Goal: Transaction & Acquisition: Purchase product/service

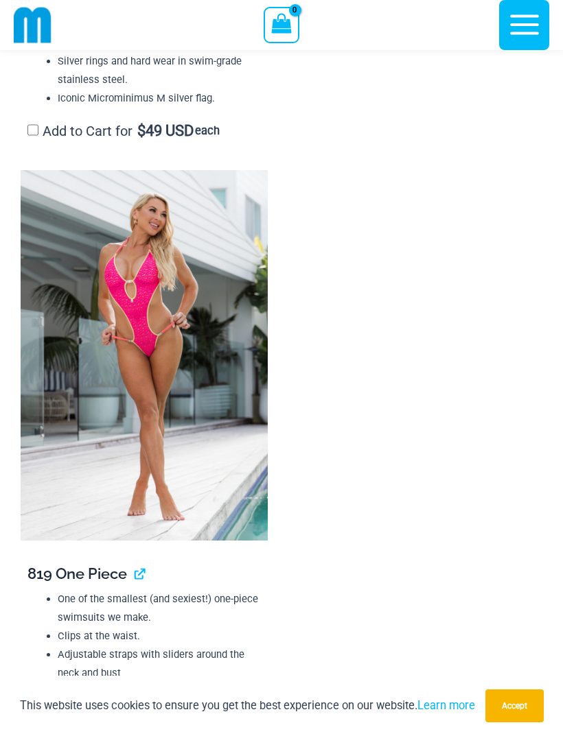
scroll to position [3937, 0]
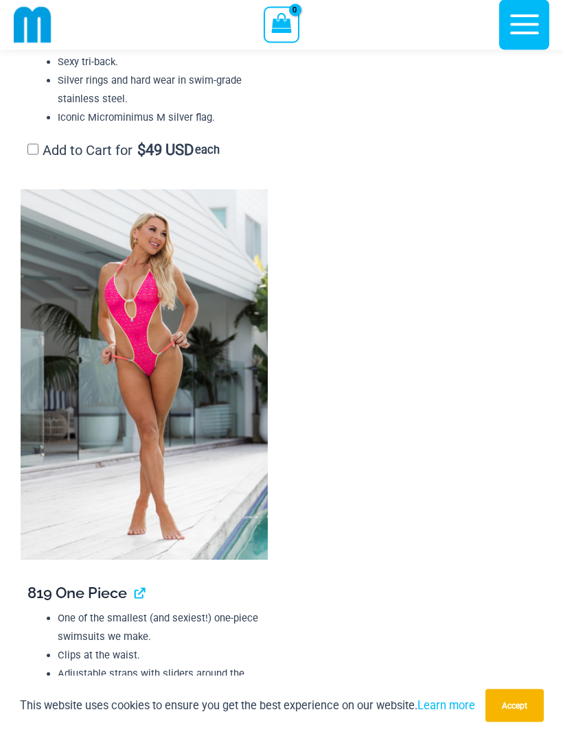
click at [165, 391] on img at bounding box center [144, 375] width 247 height 370
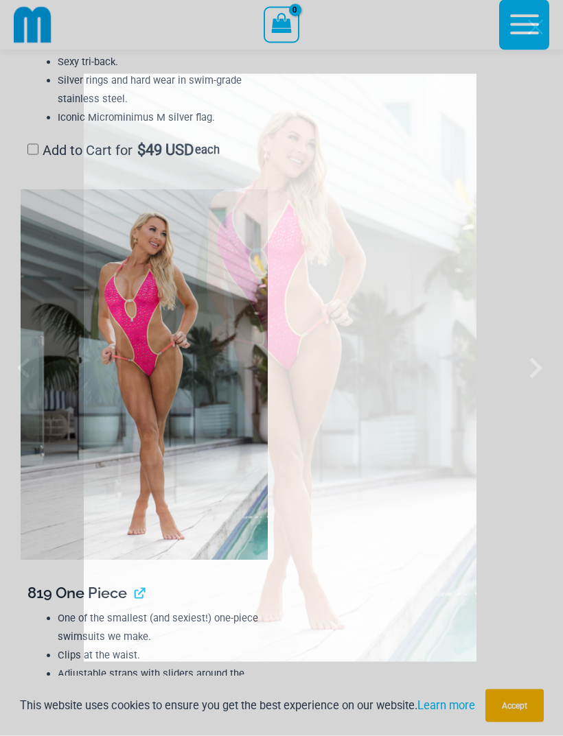
scroll to position [3937, 0]
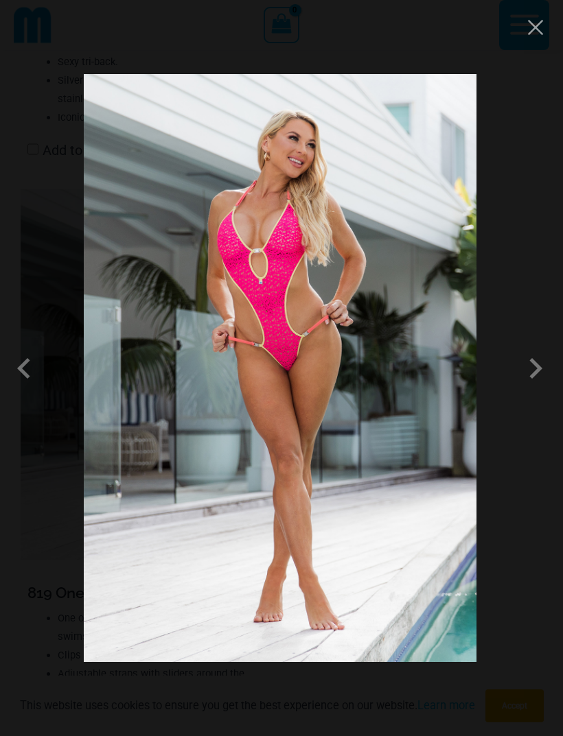
click at [539, 369] on span at bounding box center [535, 368] width 41 height 41
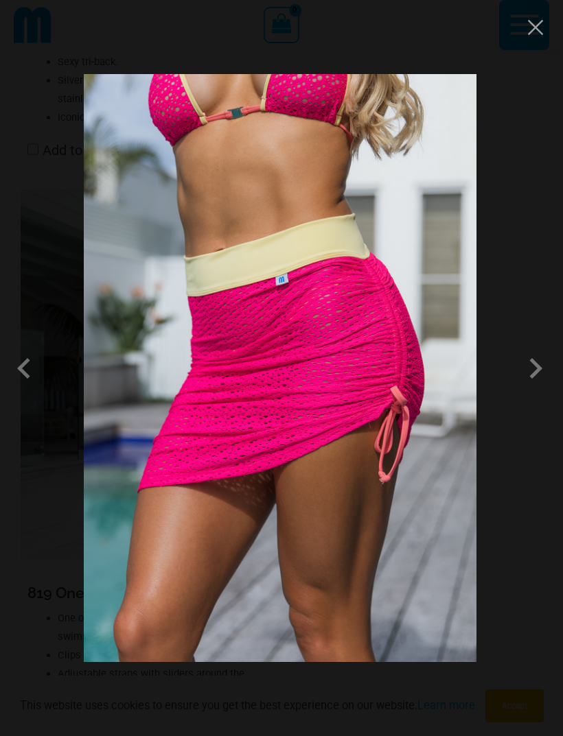
click at [539, 365] on span at bounding box center [535, 368] width 41 height 41
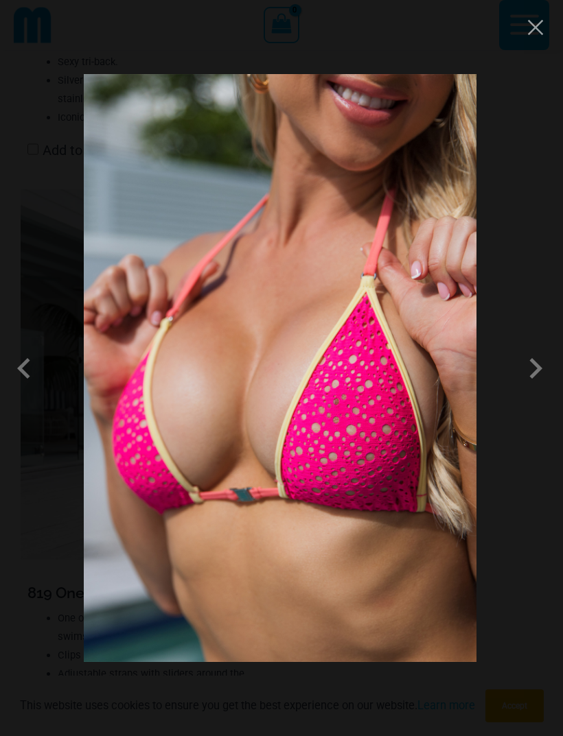
click at [532, 363] on span at bounding box center [535, 368] width 41 height 41
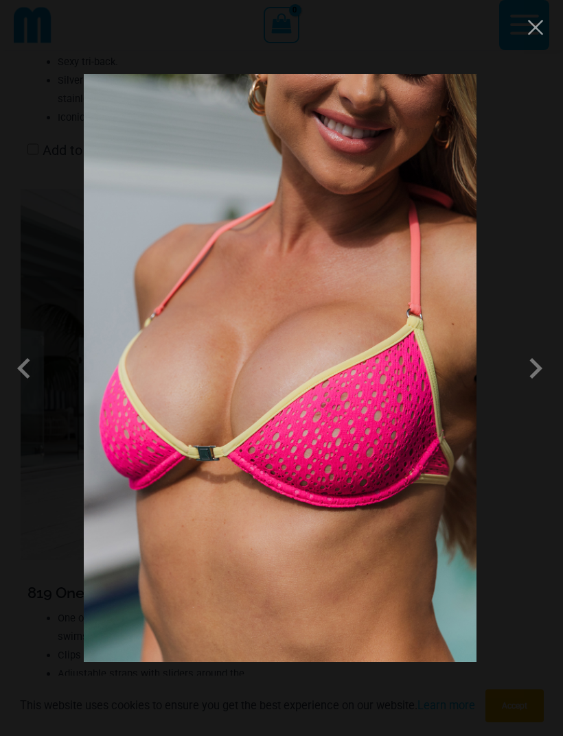
click at [539, 362] on span at bounding box center [535, 368] width 41 height 41
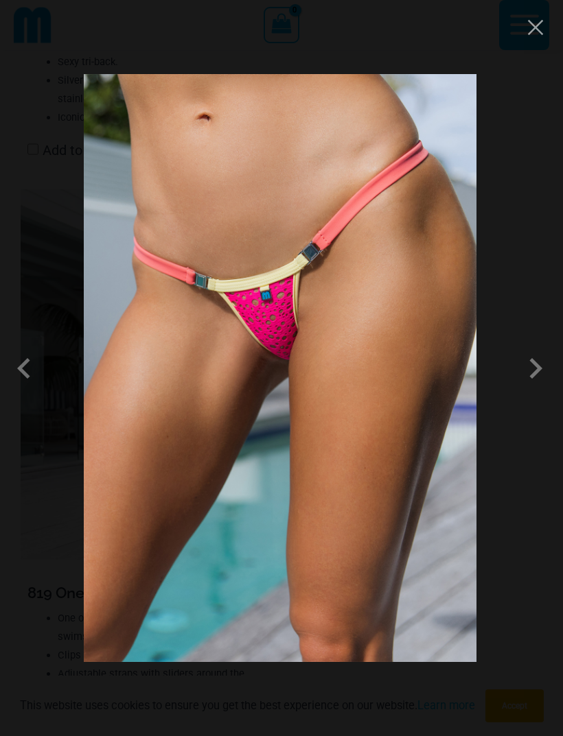
click at [539, 358] on span at bounding box center [535, 368] width 41 height 41
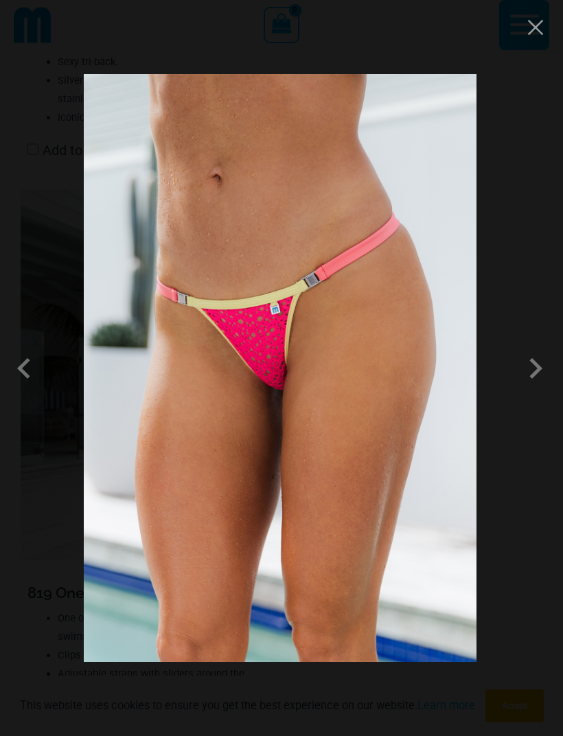
click at [543, 360] on span at bounding box center [535, 368] width 41 height 41
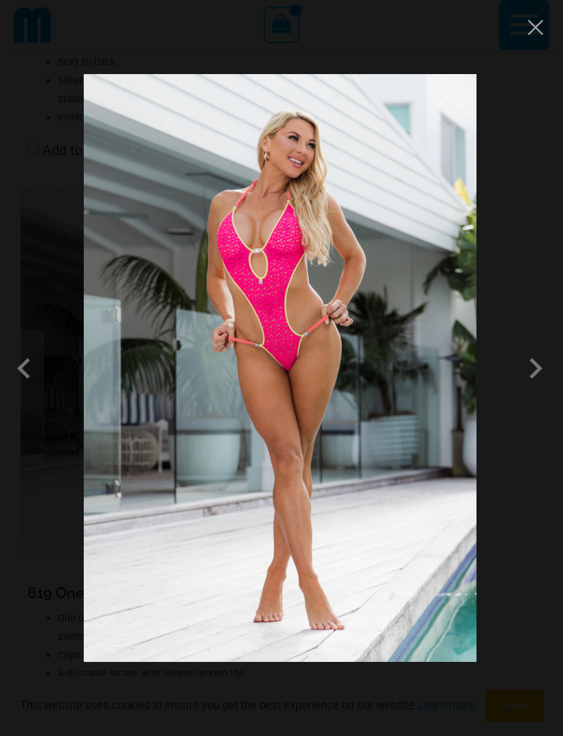
click at [545, 360] on span at bounding box center [535, 368] width 41 height 41
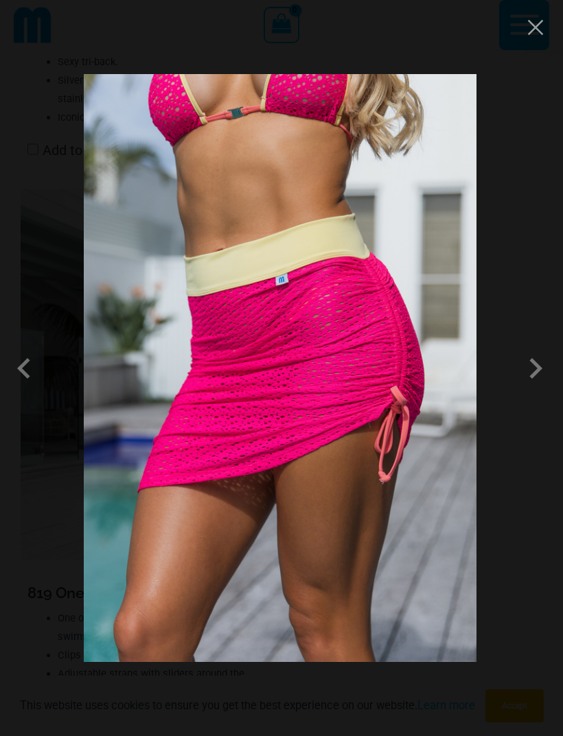
click at [33, 357] on span at bounding box center [27, 368] width 41 height 41
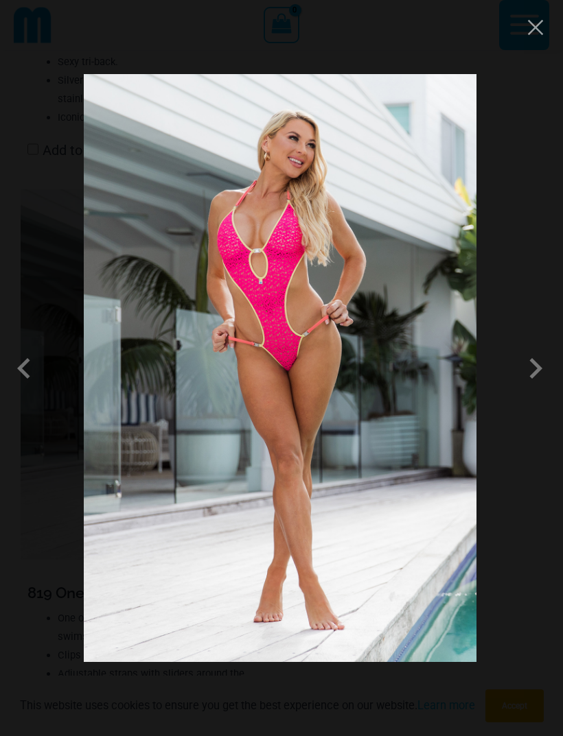
click at [539, 28] on button "Close" at bounding box center [535, 27] width 21 height 21
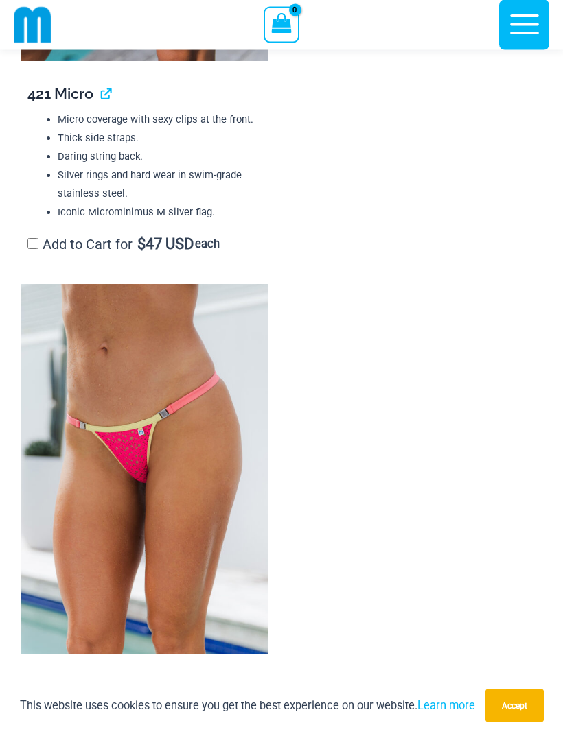
scroll to position [3226, 0]
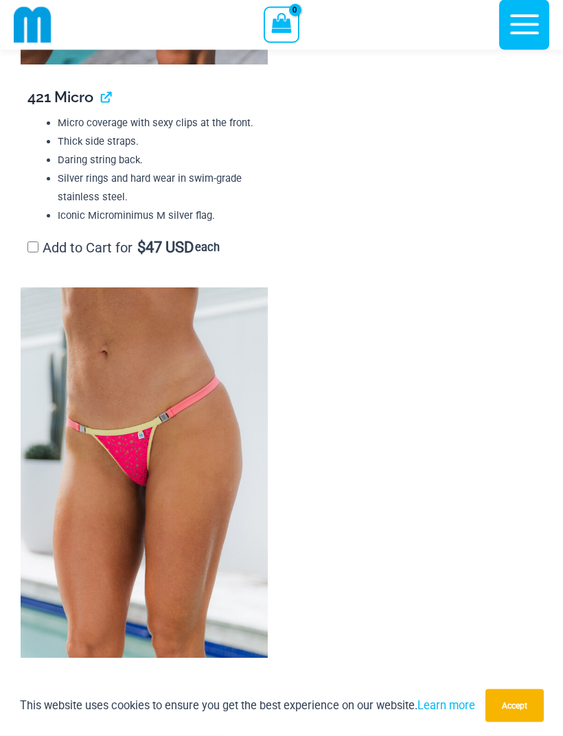
click at [537, 14] on icon "button" at bounding box center [524, 25] width 34 height 34
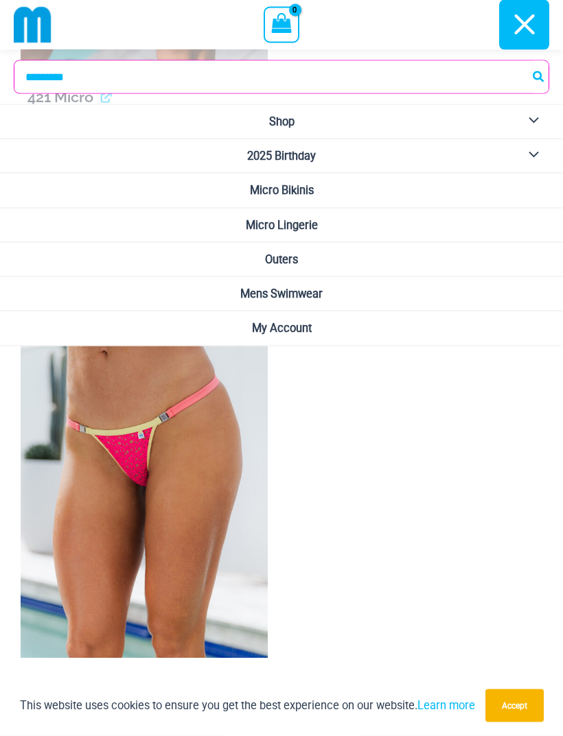
scroll to position [3227, 0]
click at [323, 296] on span "Mens Swimwear" at bounding box center [281, 294] width 82 height 13
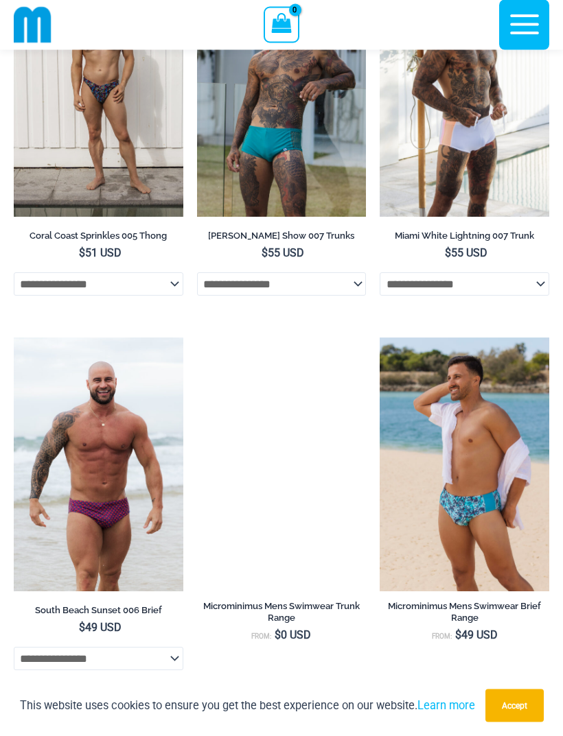
scroll to position [2933, 0]
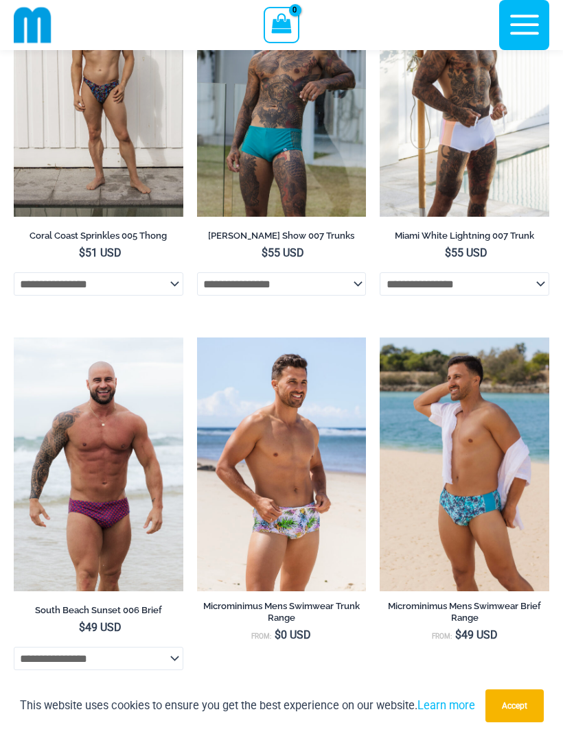
click at [297, 609] on h2 "Microminimus Mens Swimwear Trunk Range" at bounding box center [281, 611] width 169 height 23
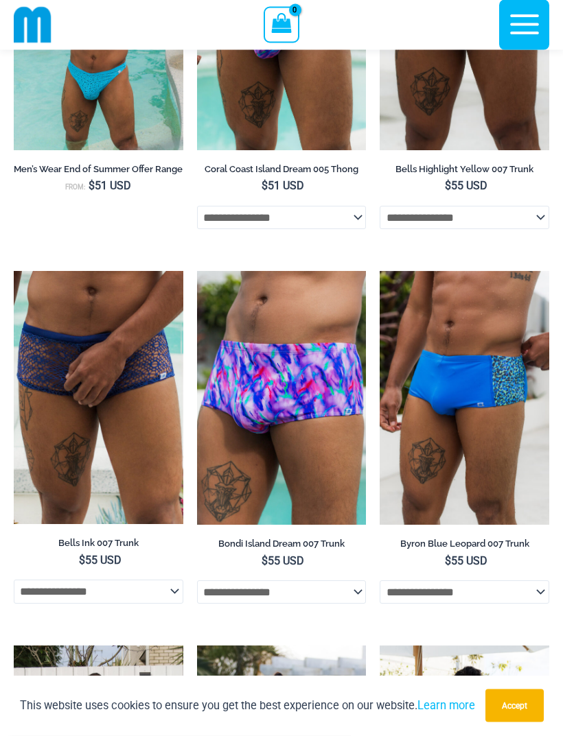
scroll to position [2251, 0]
click at [361, 599] on select "**********" at bounding box center [281, 592] width 169 height 23
select select "*******"
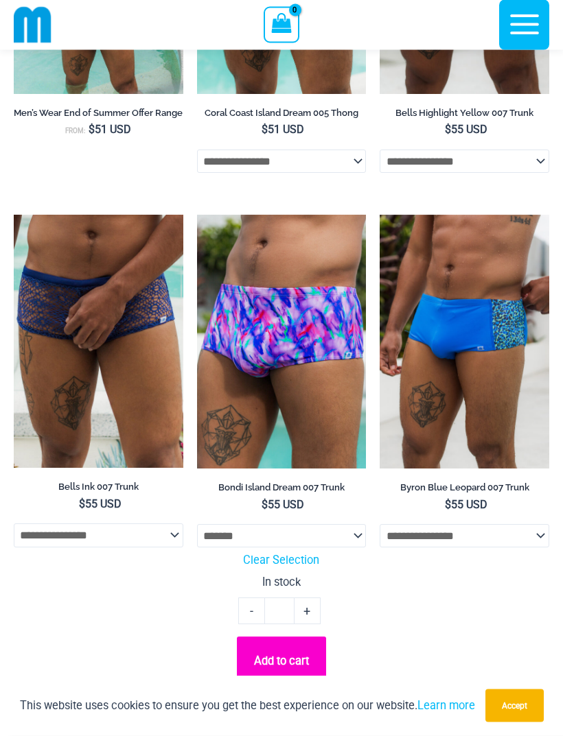
scroll to position [2293, 0]
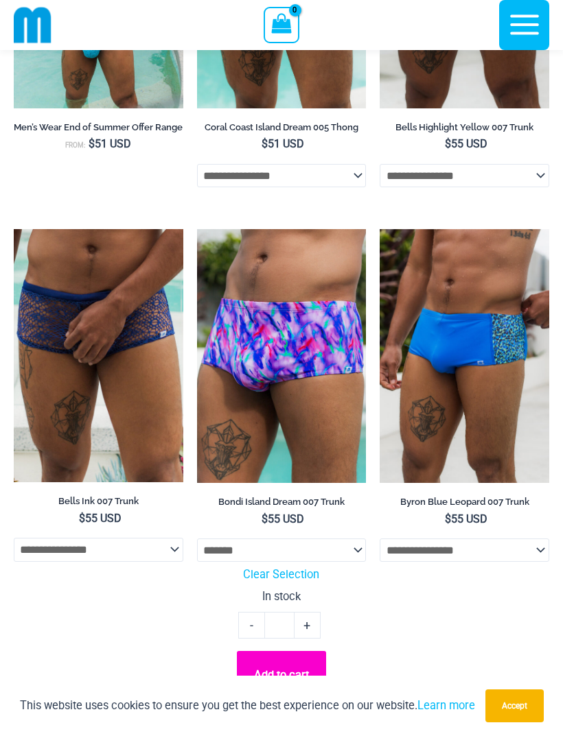
click at [197, 229] on img at bounding box center [197, 229] width 0 height 0
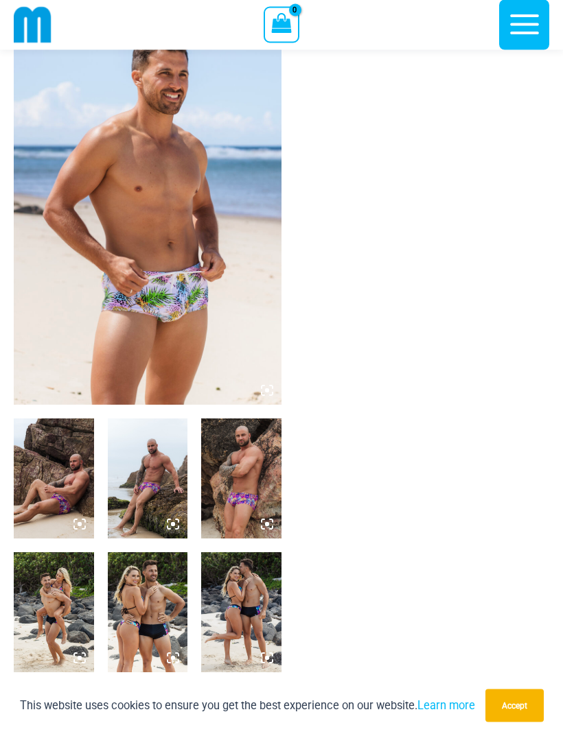
scroll to position [84, 0]
click at [532, 723] on button "Accept" at bounding box center [514, 706] width 58 height 33
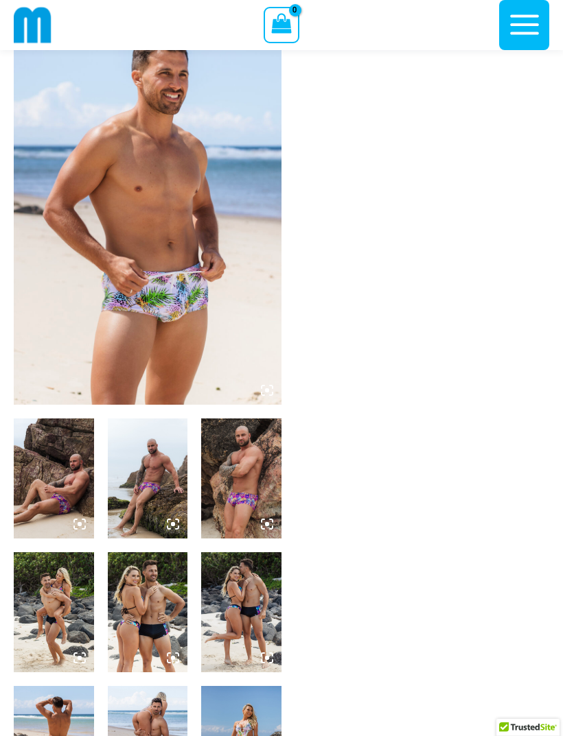
scroll to position [0, 0]
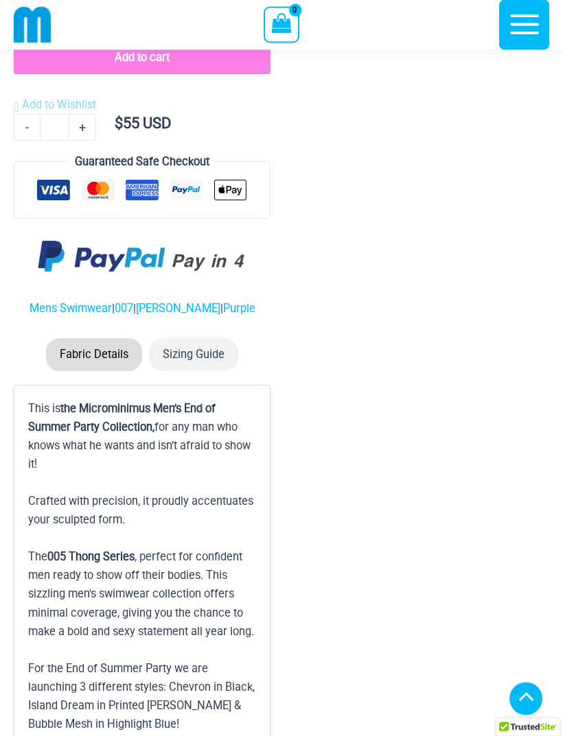
scroll to position [1145, 0]
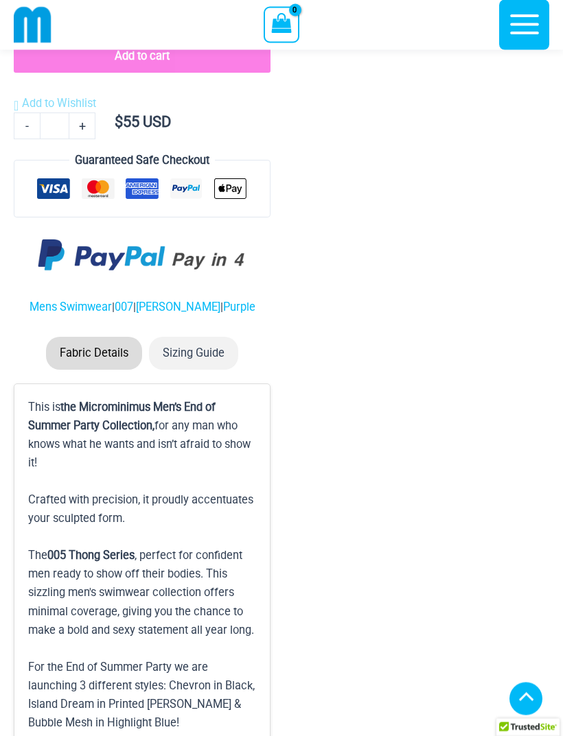
click at [212, 358] on li "Sizing Guide" at bounding box center [193, 354] width 89 height 32
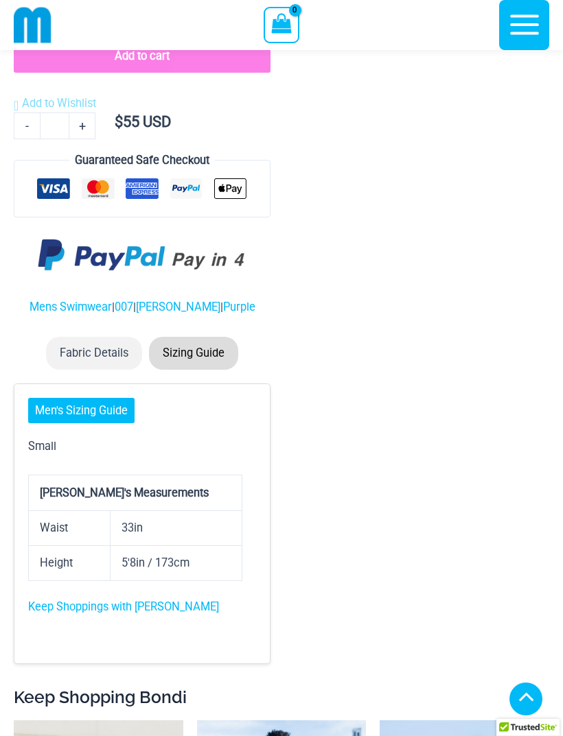
click at [51, 445] on p "Small" at bounding box center [135, 446] width 214 height 19
click at [231, 489] on th "Dion's Measurements" at bounding box center [135, 493] width 213 height 35
click at [130, 492] on th "Dion's Measurements" at bounding box center [135, 493] width 213 height 35
click at [169, 520] on td "33in" at bounding box center [176, 528] width 132 height 35
click at [172, 554] on td "5'8in / 173cm" at bounding box center [176, 563] width 132 height 35
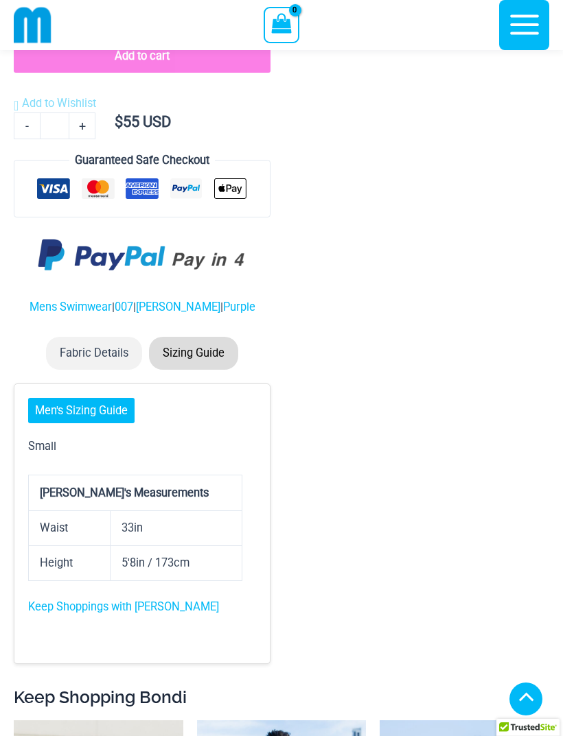
click at [176, 580] on div "Small Dion's Measurements Waist 33in Height 5'8in / 173cm Keep Shoppings with D…" at bounding box center [135, 536] width 214 height 199
click at [109, 611] on link "Keep Shoppings with Dion" at bounding box center [123, 606] width 191 height 13
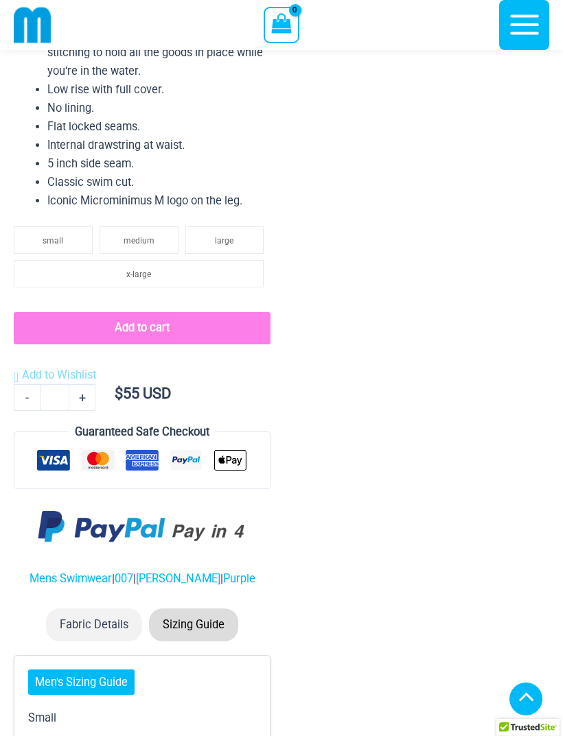
scroll to position [847, 0]
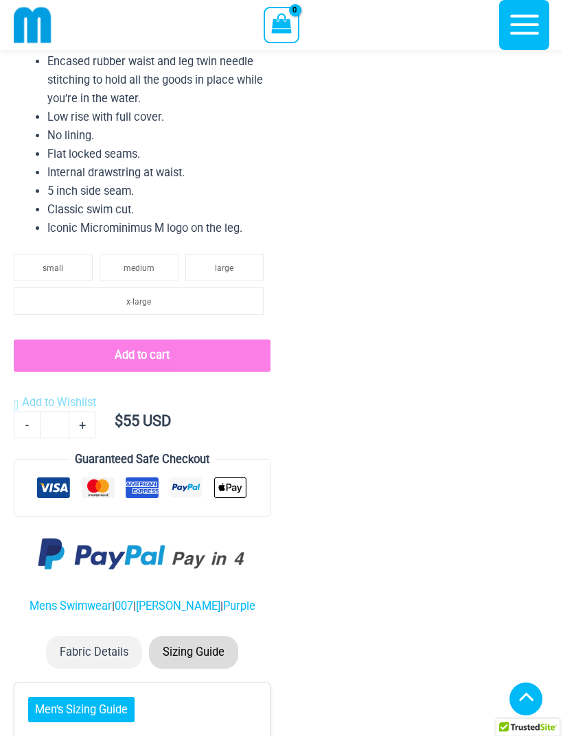
click at [150, 301] on span "x-large" at bounding box center [138, 302] width 25 height 10
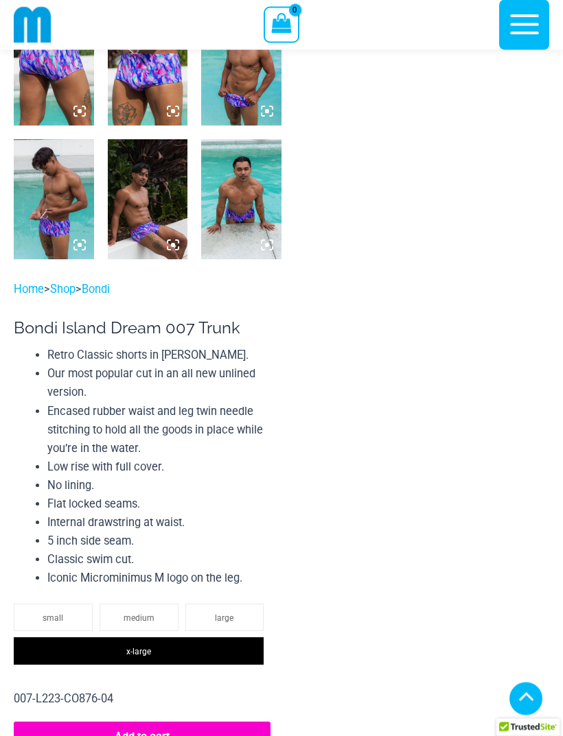
scroll to position [496, 0]
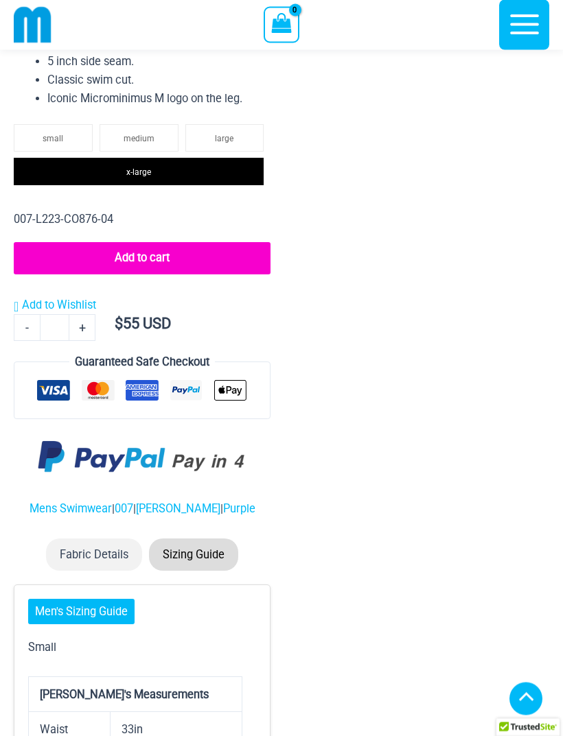
scroll to position [977, 0]
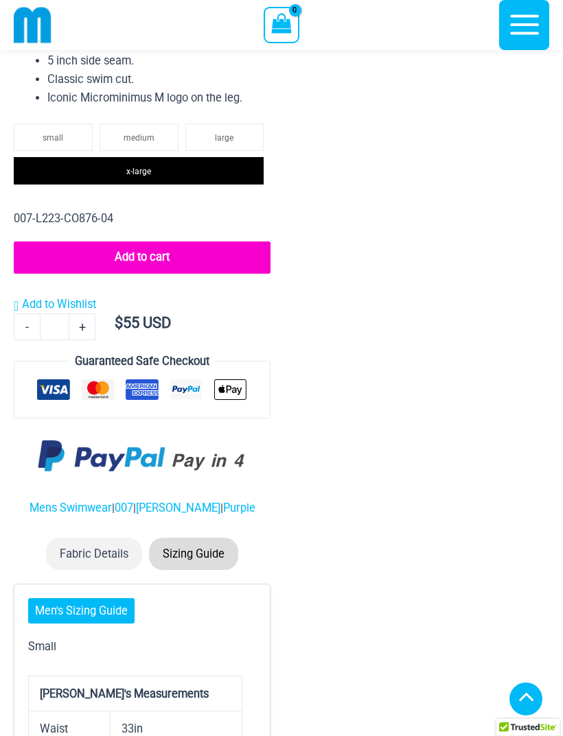
click at [204, 551] on li "Sizing Guide" at bounding box center [193, 554] width 89 height 32
click at [207, 550] on li "Sizing Guide" at bounding box center [193, 554] width 89 height 32
click at [209, 550] on li "Sizing Guide" at bounding box center [193, 554] width 89 height 32
click at [106, 550] on li "Fabric Details" at bounding box center [94, 554] width 96 height 32
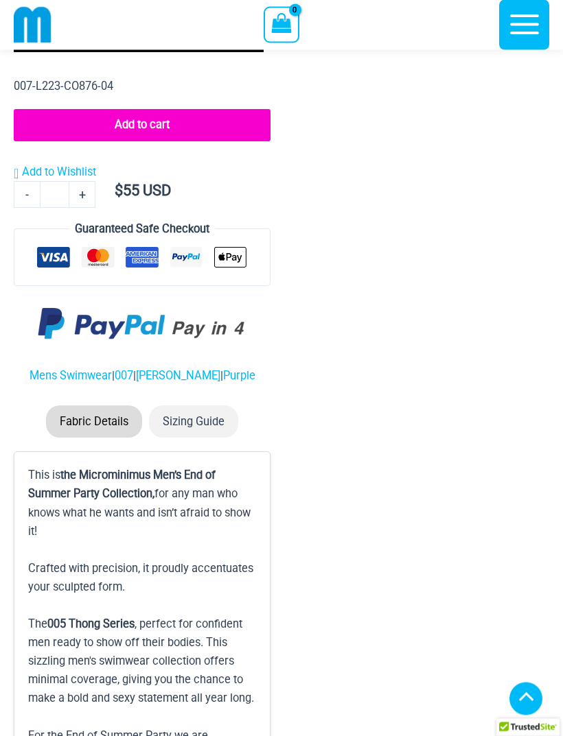
click at [203, 423] on li "Sizing Guide" at bounding box center [193, 422] width 89 height 32
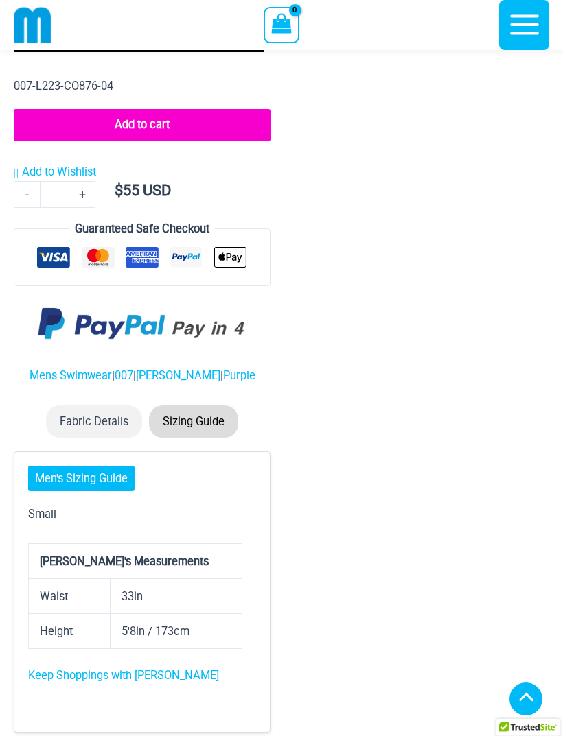
click at [49, 511] on p "Small" at bounding box center [135, 514] width 214 height 19
click at [159, 547] on th "Dion's Measurements" at bounding box center [135, 561] width 213 height 35
click at [161, 635] on td "5'8in / 173cm" at bounding box center [176, 631] width 132 height 35
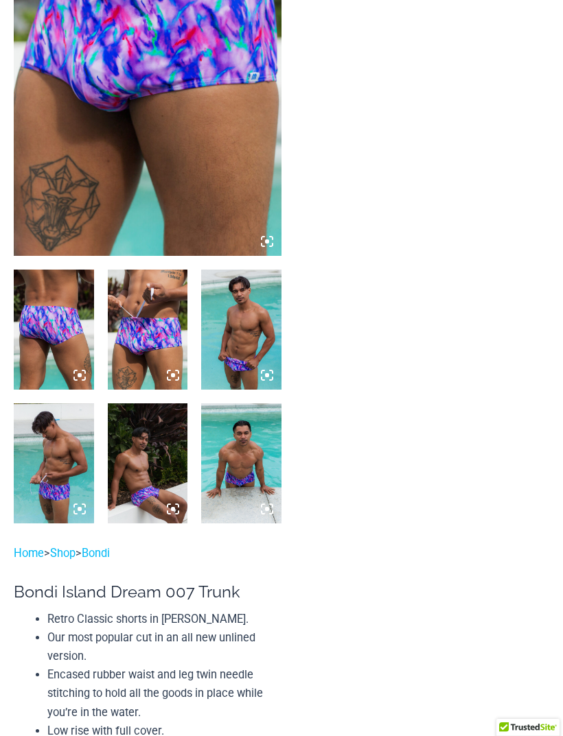
scroll to position [0, 0]
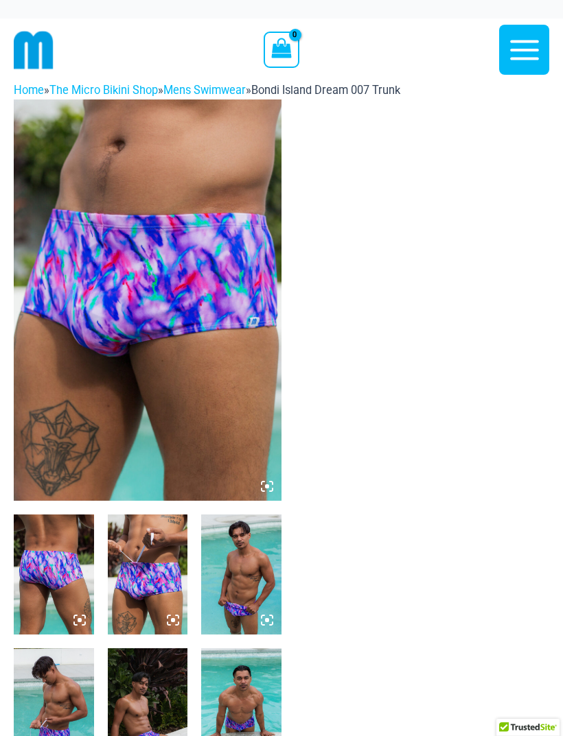
click at [527, 53] on icon "button" at bounding box center [524, 50] width 34 height 34
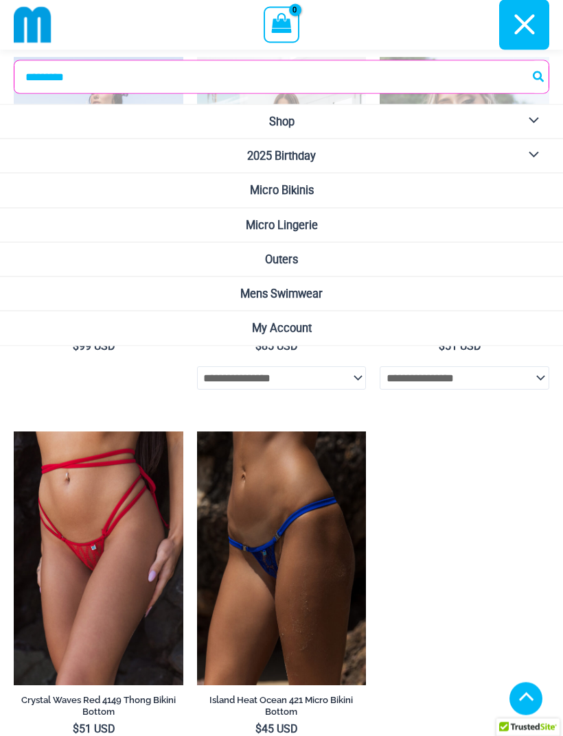
scroll to position [5159, 0]
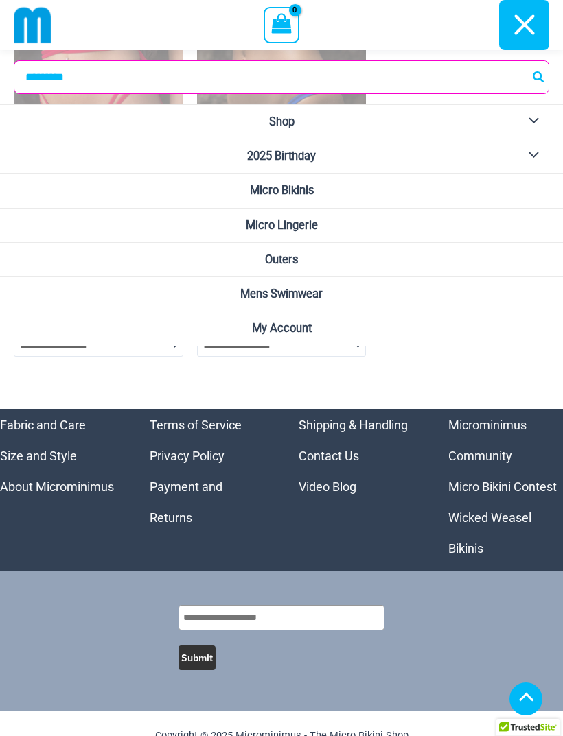
click at [39, 463] on link "Size and Style" at bounding box center [38, 456] width 77 height 14
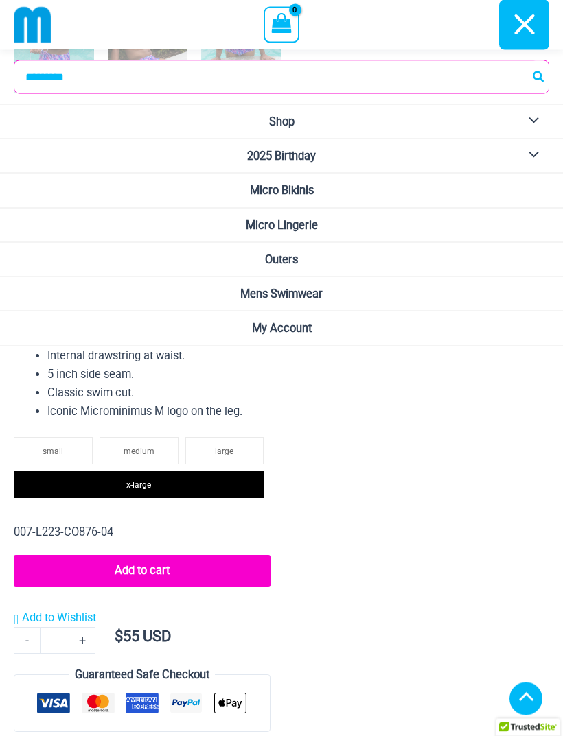
scroll to position [664, 0]
click at [156, 573] on button "Add to cart" at bounding box center [142, 571] width 257 height 32
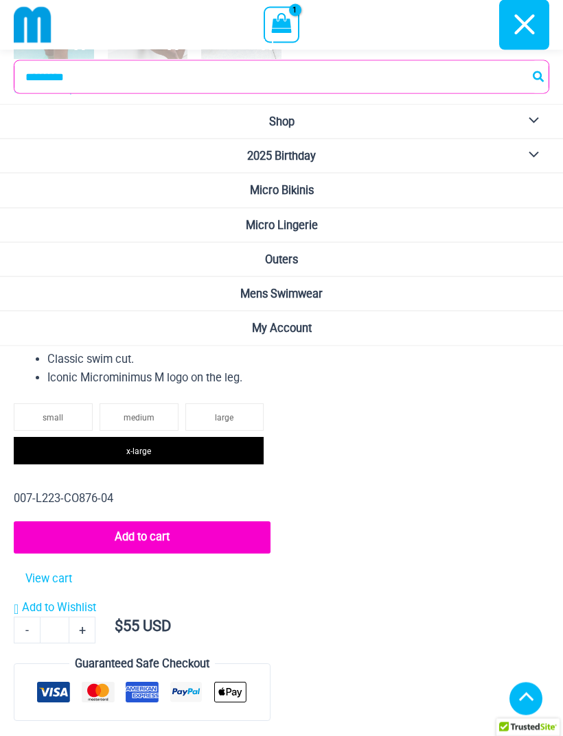
scroll to position [688, 0]
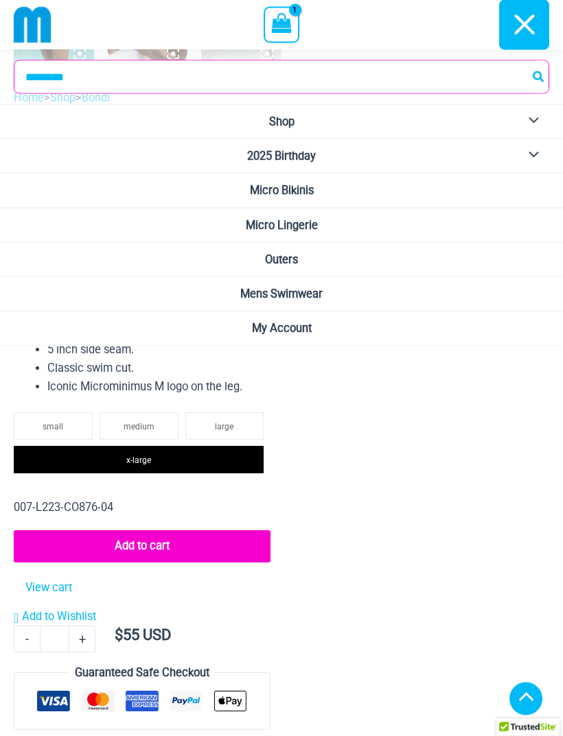
click at [57, 589] on link "View cart" at bounding box center [49, 585] width 56 height 23
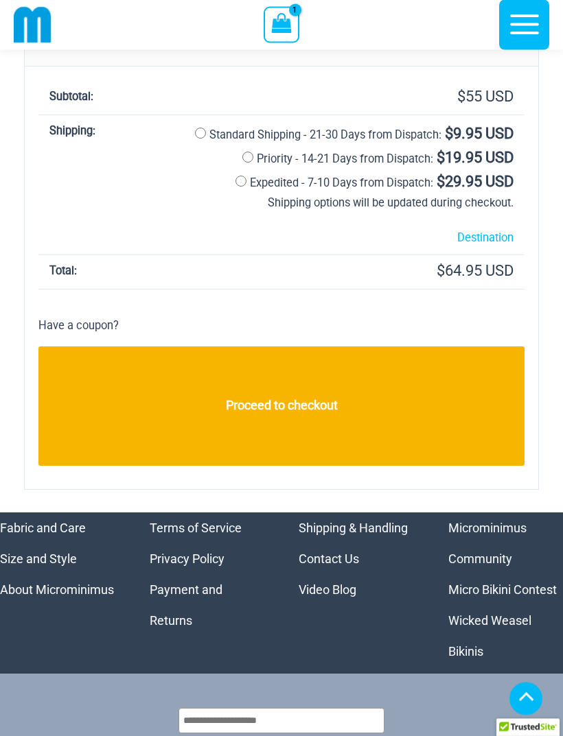
scroll to position [353, 0]
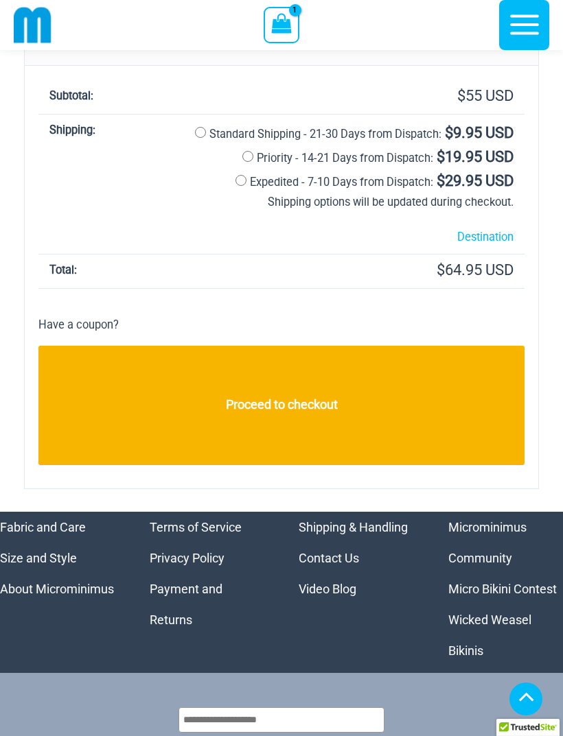
click at [290, 397] on link "Proceed to checkout" at bounding box center [281, 405] width 486 height 119
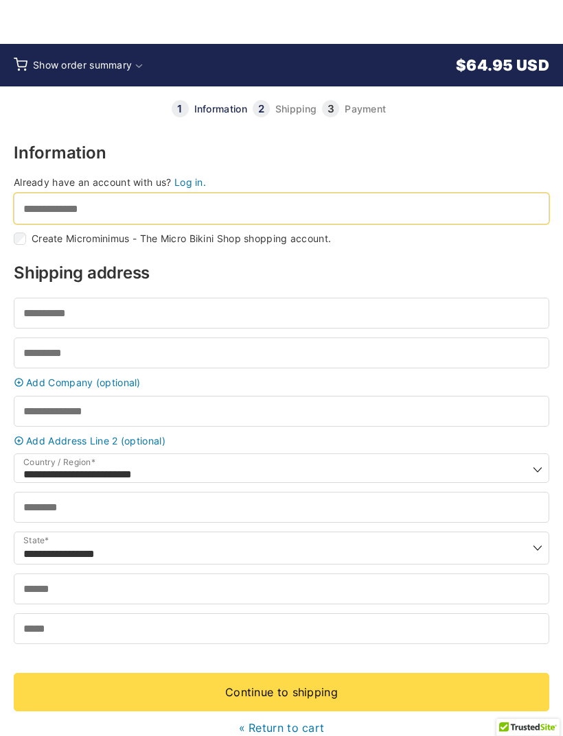
click at [95, 214] on input "Email address *" at bounding box center [281, 208] width 535 height 31
type input "**********"
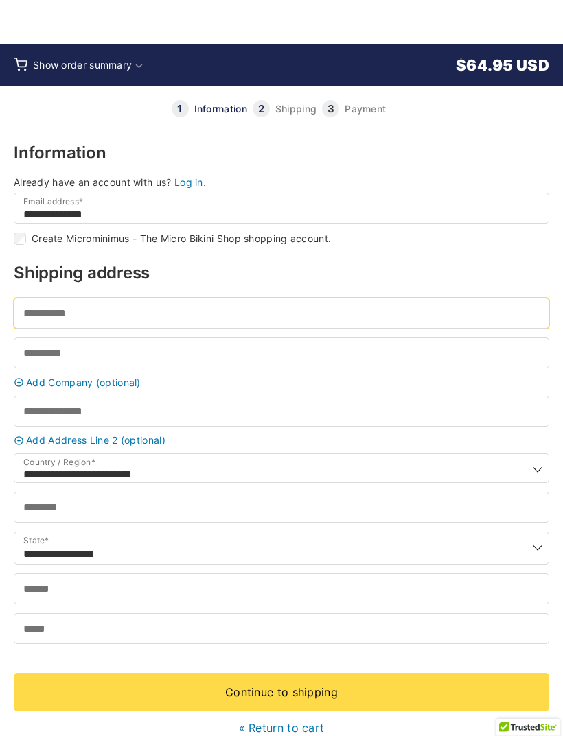
click at [108, 317] on input "First name *" at bounding box center [281, 313] width 535 height 31
type input "*******"
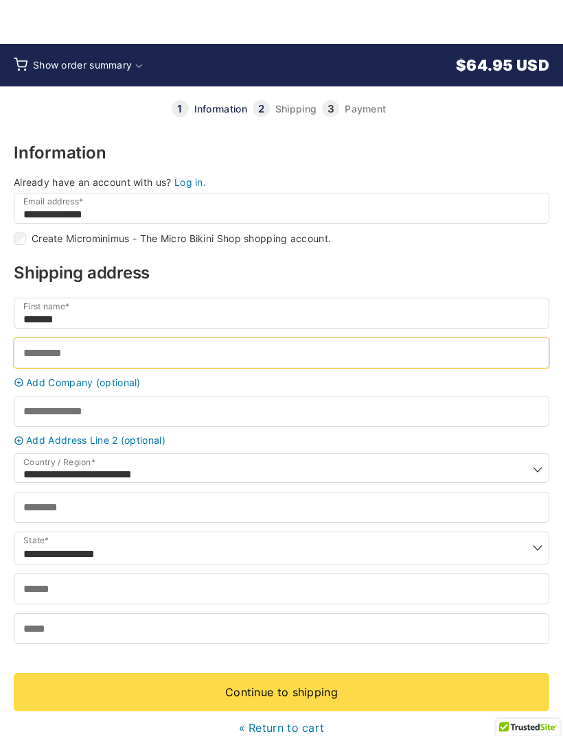
click at [97, 363] on input "Last name *" at bounding box center [281, 353] width 535 height 31
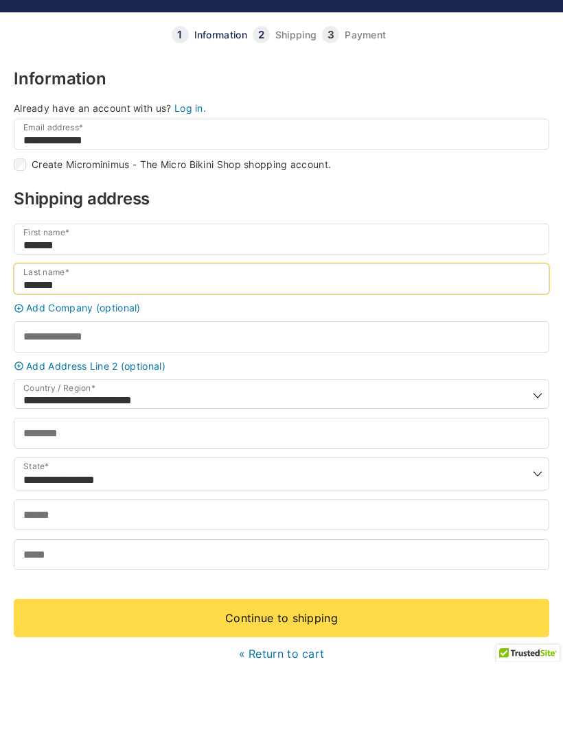
type input "*******"
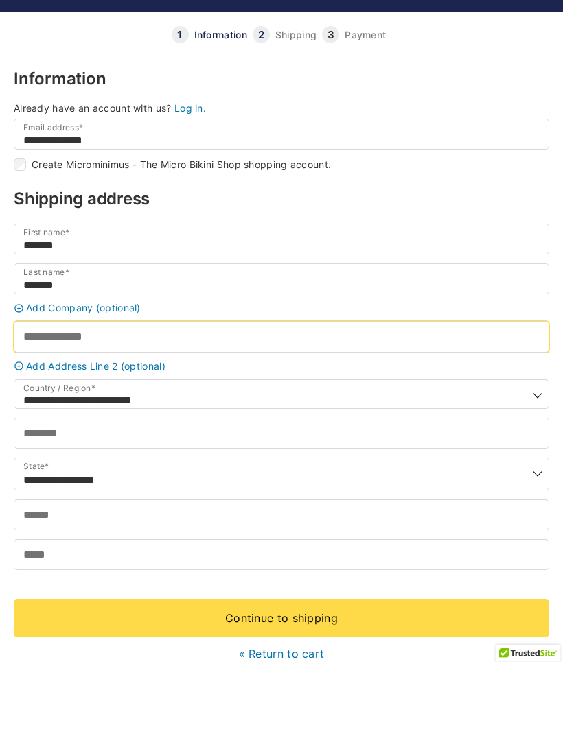
click at [102, 395] on input "Street address *" at bounding box center [281, 410] width 535 height 31
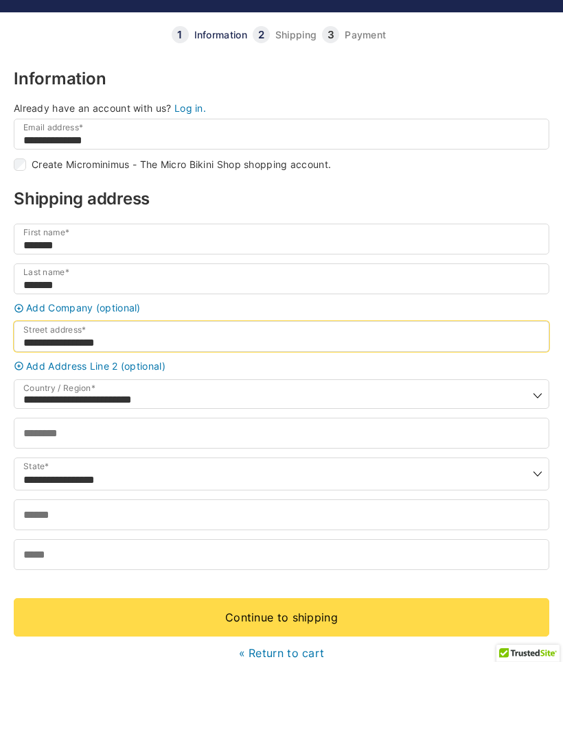
type input "**********"
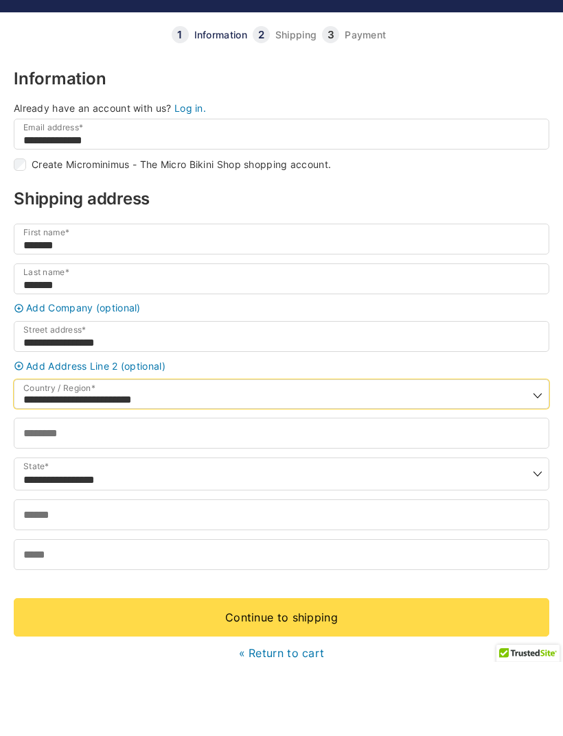
click at [540, 454] on select "**********" at bounding box center [281, 469] width 535 height 30
select select "**"
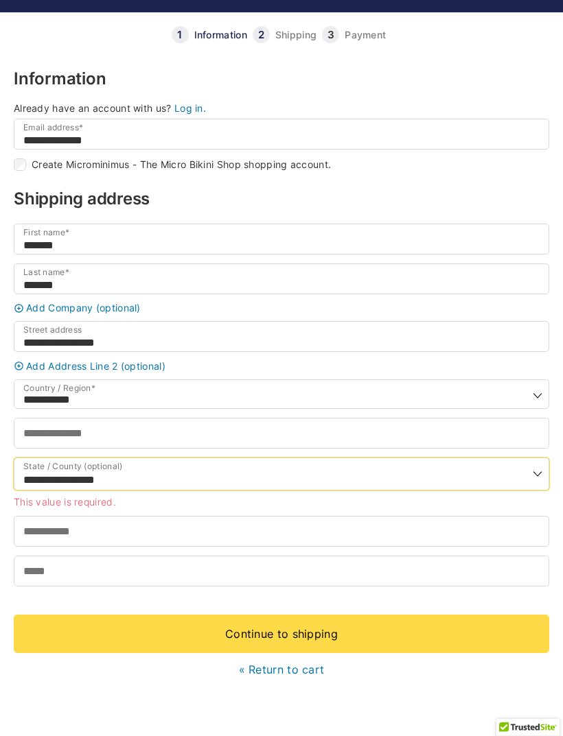
click at [99, 486] on select "**********" at bounding box center [281, 474] width 535 height 33
select select "*****"
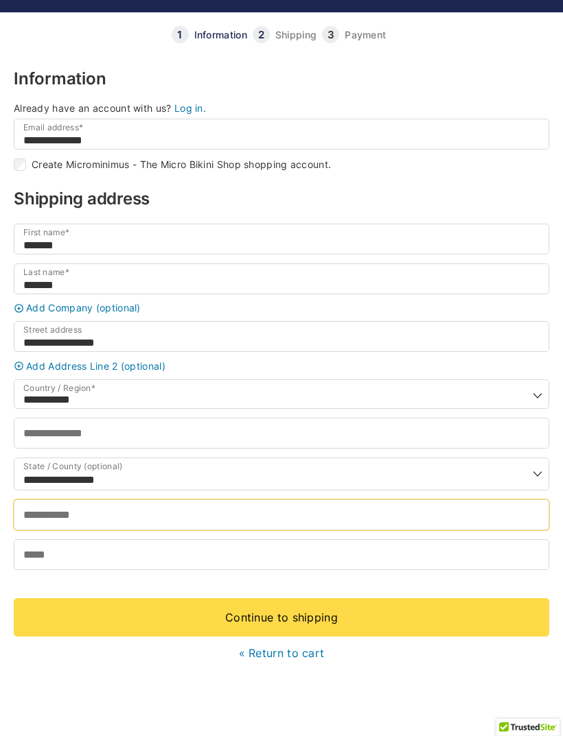
click at [117, 530] on input "Town / City *" at bounding box center [281, 515] width 535 height 31
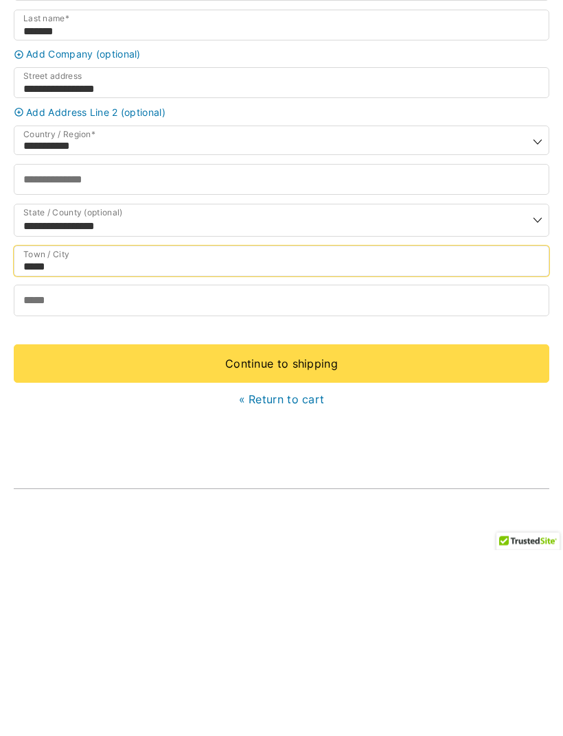
type input "*****"
click at [92, 471] on input "Phone *" at bounding box center [281, 486] width 535 height 31
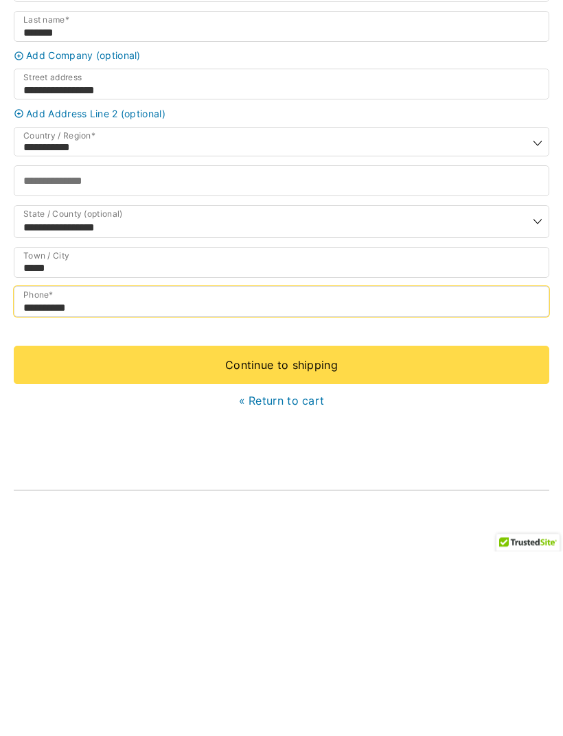
type input "**********"
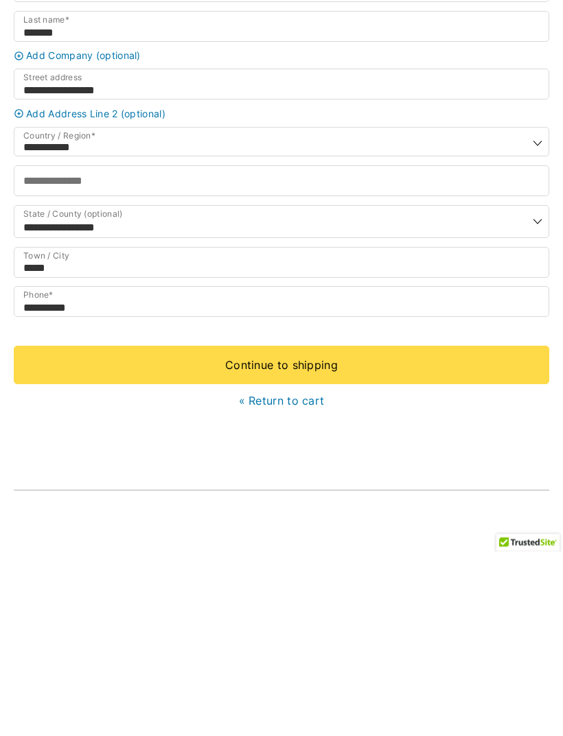
click at [328, 531] on link "Continue to shipping" at bounding box center [281, 550] width 535 height 38
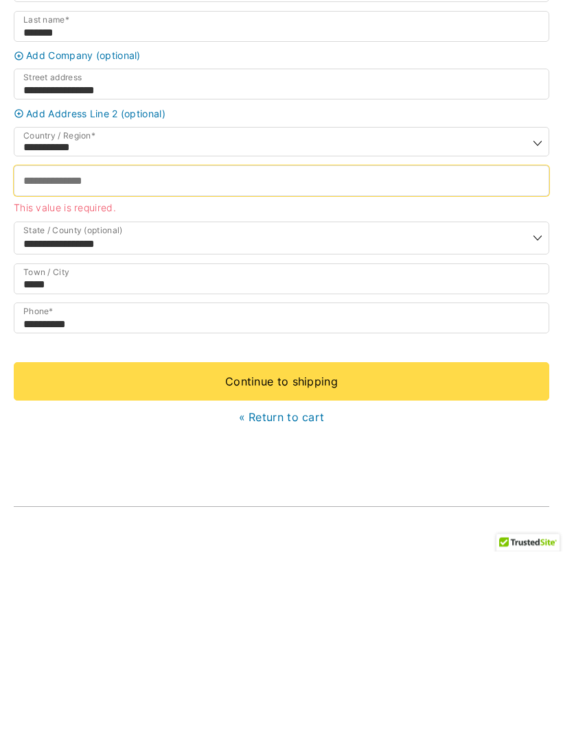
click at [79, 351] on input "Postcode / ZIP *" at bounding box center [281, 366] width 535 height 31
type input "*****"
select select
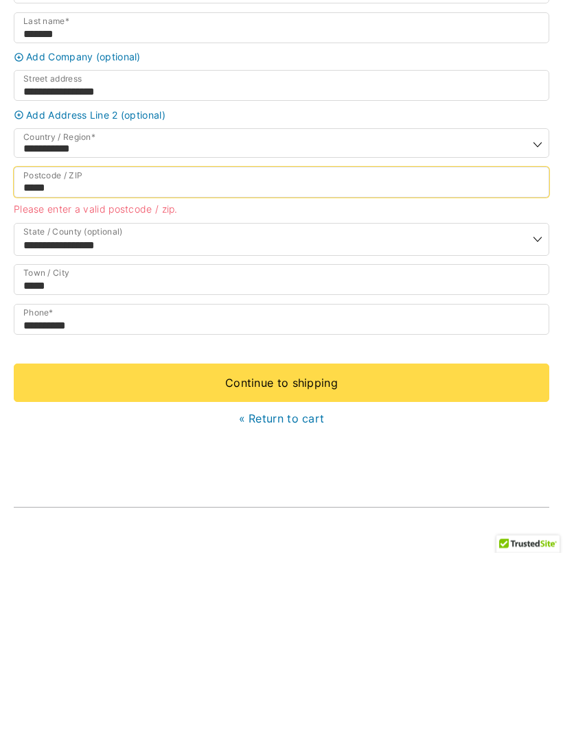
type input "*****"
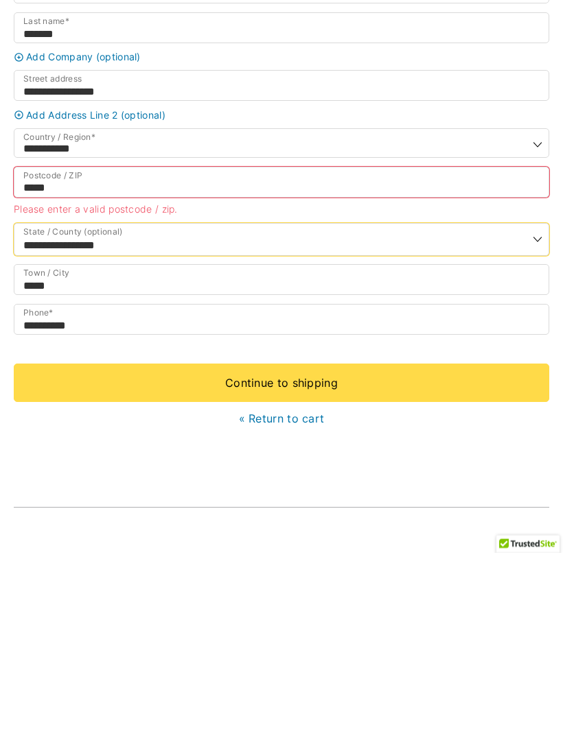
click at [90, 407] on select "**********" at bounding box center [281, 423] width 535 height 33
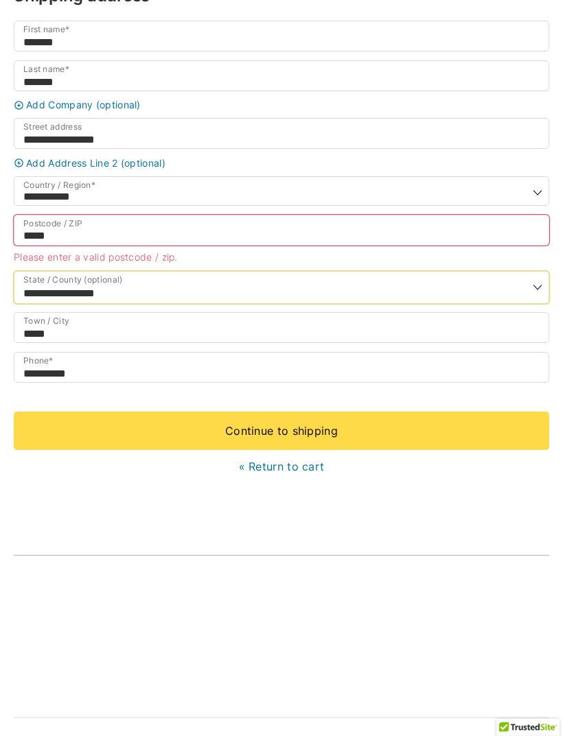
select select "*****"
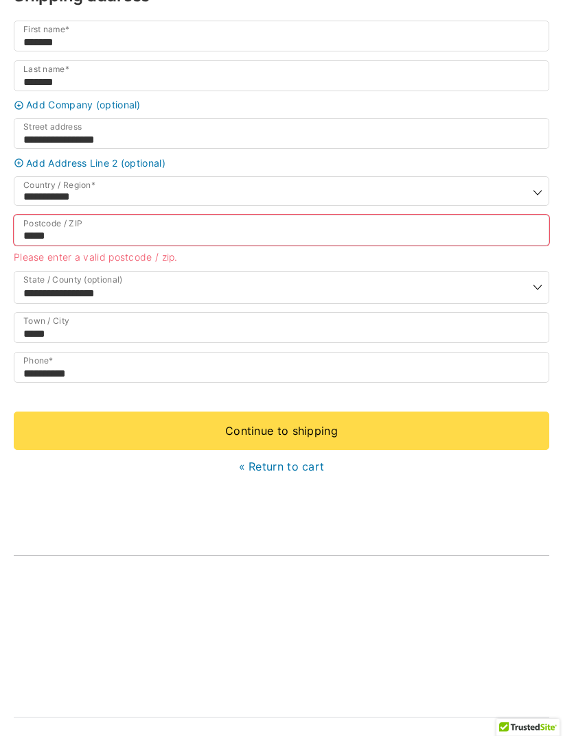
click at [285, 450] on link "Continue to shipping" at bounding box center [281, 431] width 535 height 38
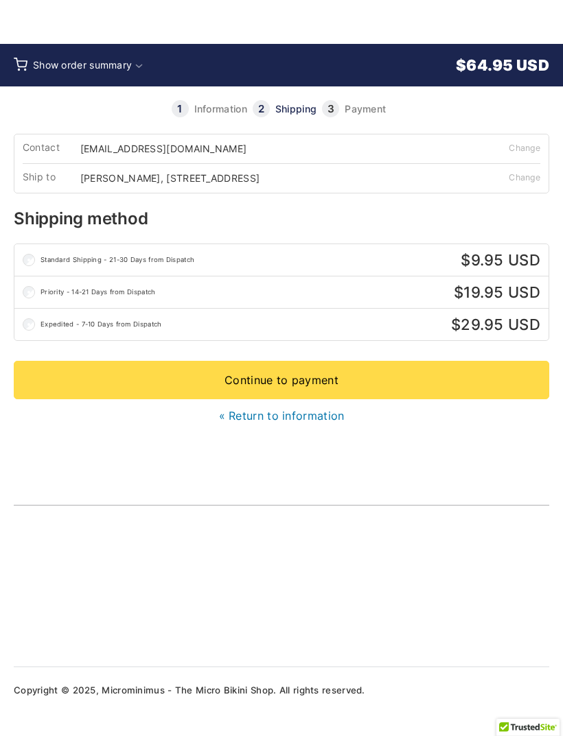
click at [290, 376] on link "Continue to payment" at bounding box center [281, 380] width 535 height 38
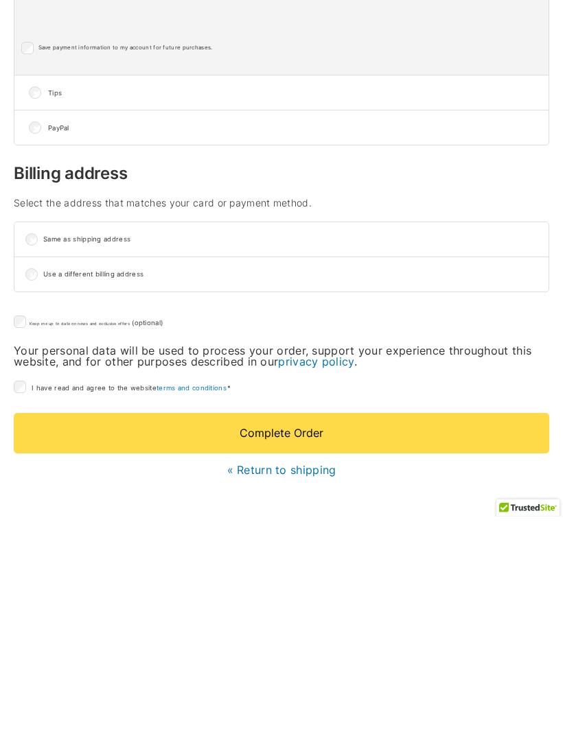
scroll to position [407, 0]
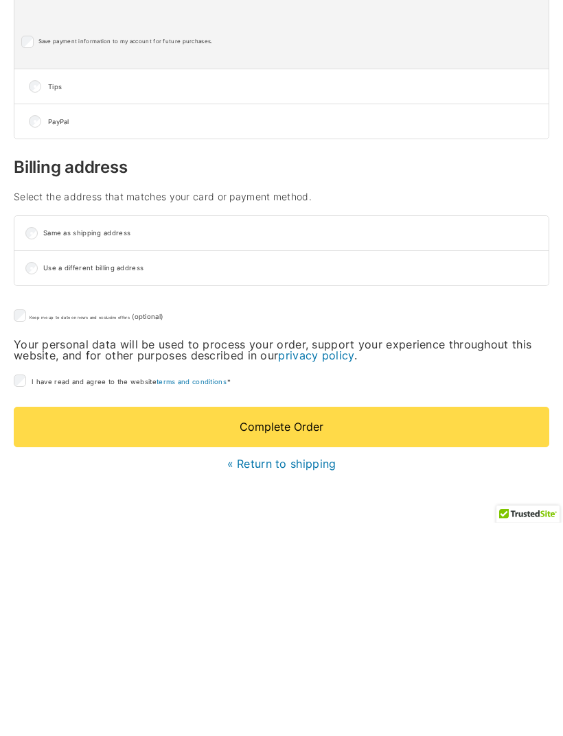
click at [298, 620] on button "Complete Order" at bounding box center [281, 640] width 535 height 40
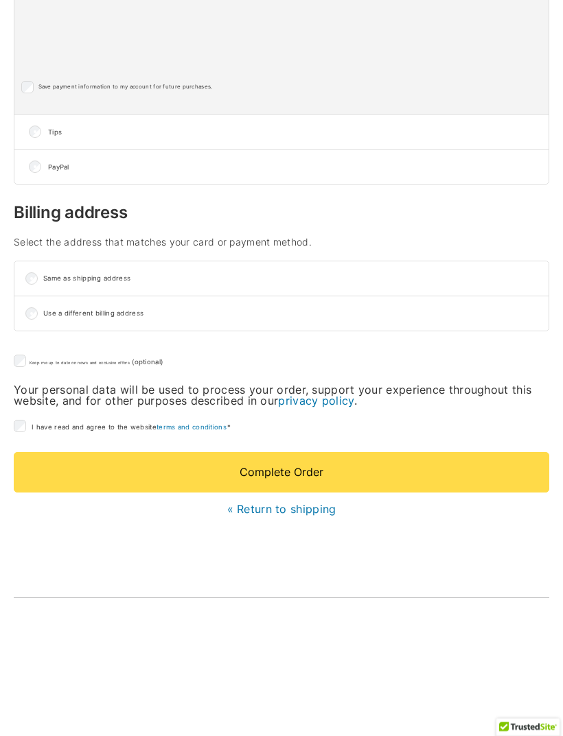
scroll to position [626, 0]
click at [312, 479] on button "Complete Order" at bounding box center [281, 472] width 535 height 40
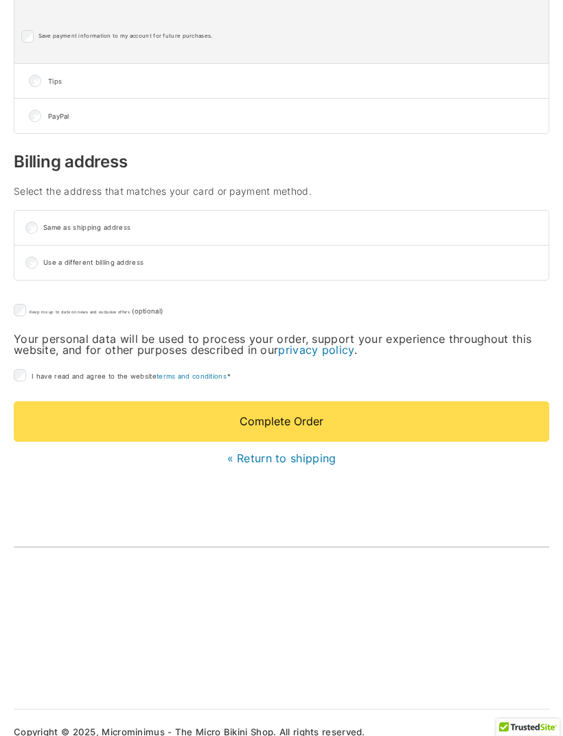
scroll to position [602, 0]
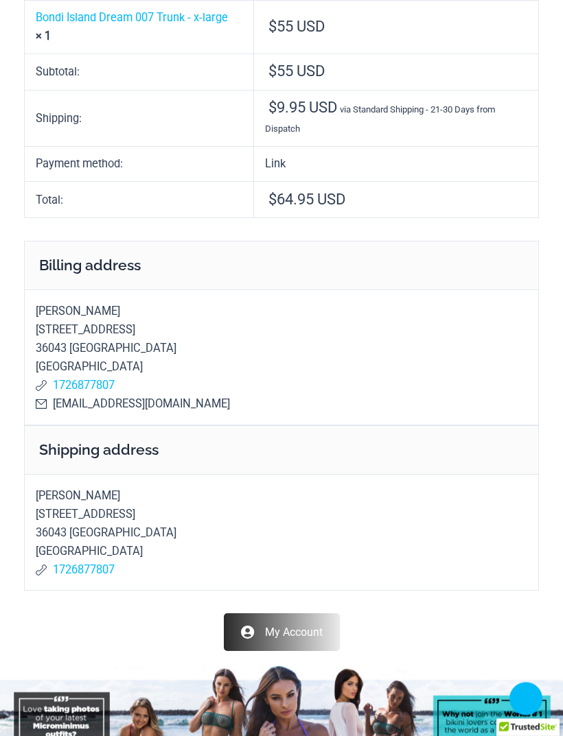
scroll to position [240, 0]
